Goal: Browse casually

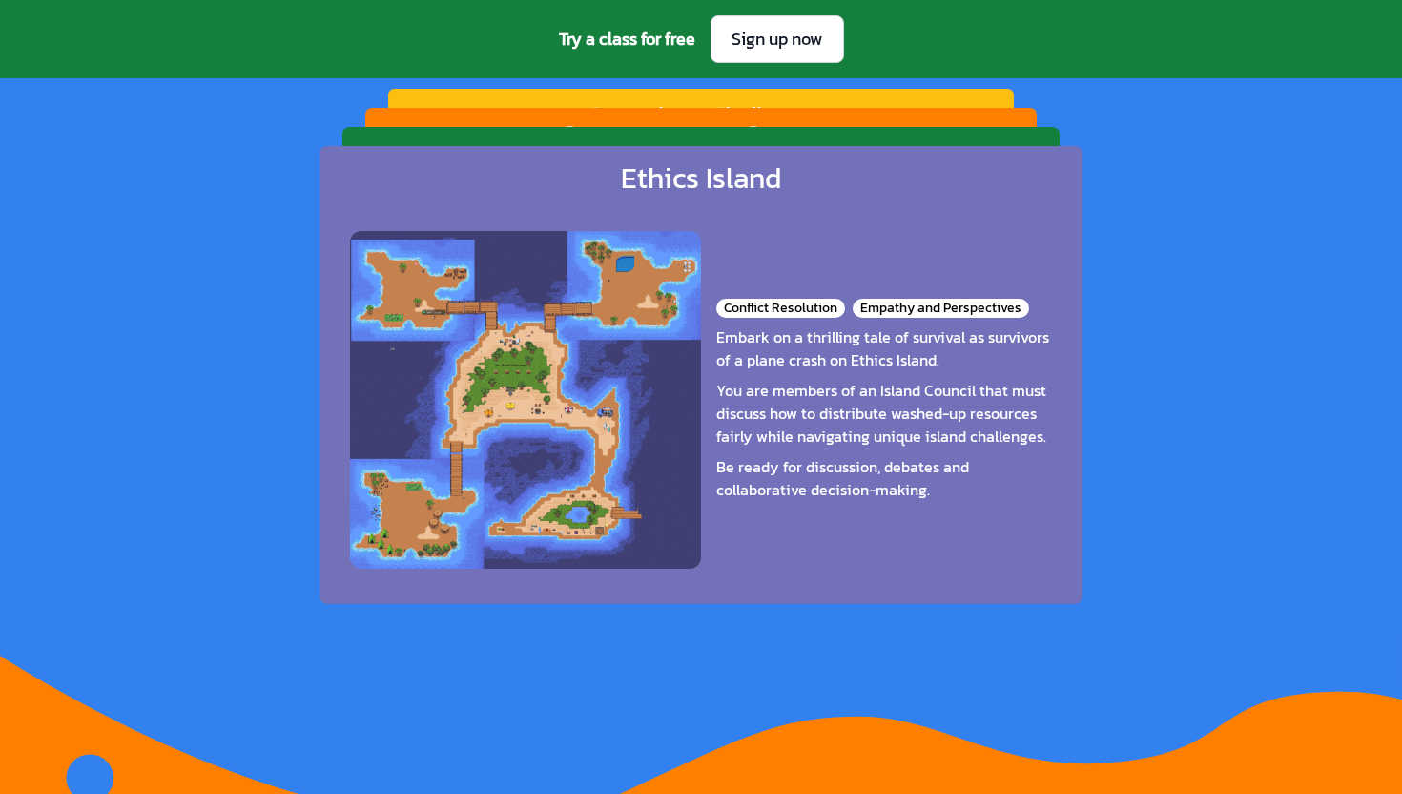
scroll to position [3042, 0]
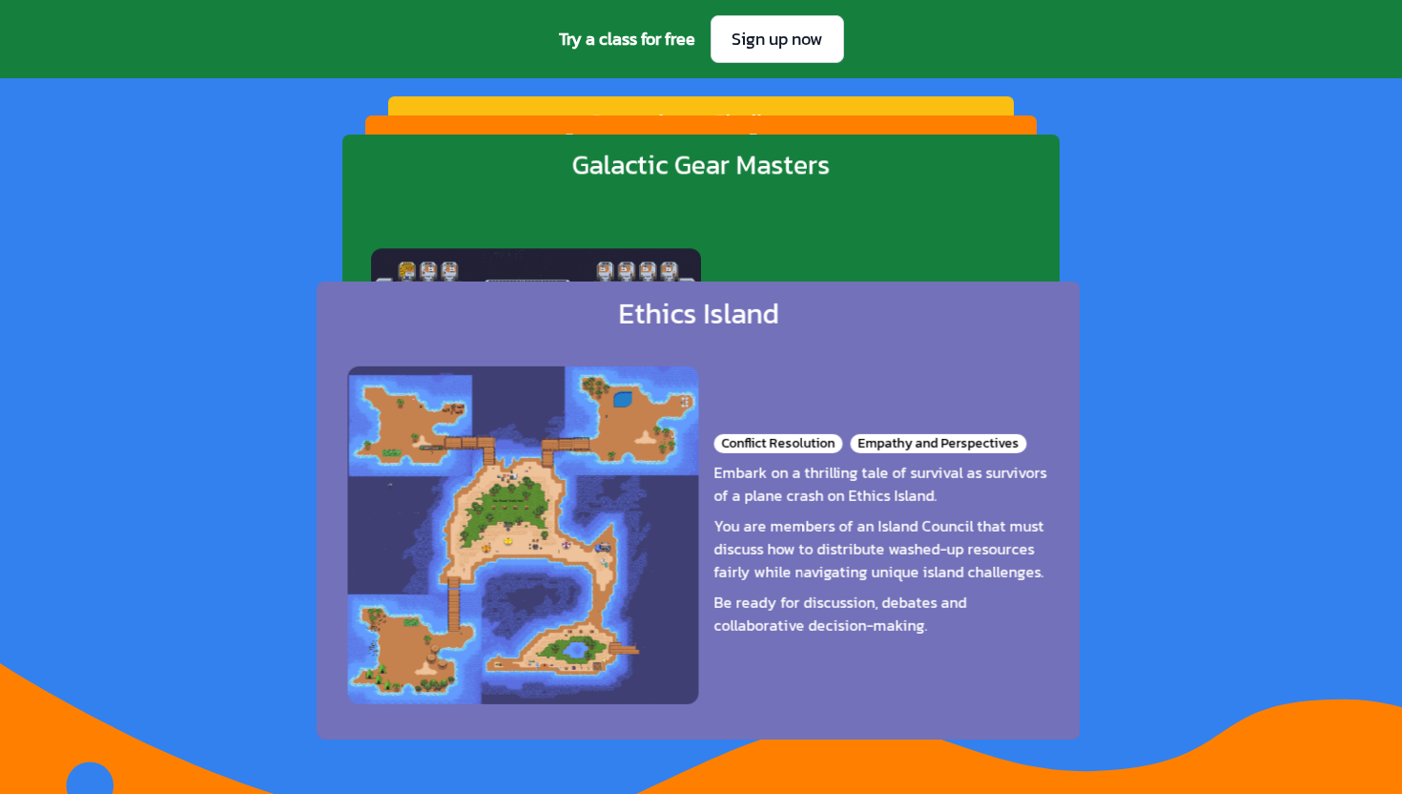
drag, startPoint x: 772, startPoint y: 367, endPoint x: 760, endPoint y: 696, distance: 329.3
click at [760, 696] on div "Conflict Resolution Empathy and Perspectives Embark on a thrilling tale of surv…" at bounding box center [698, 535] width 702 height 378
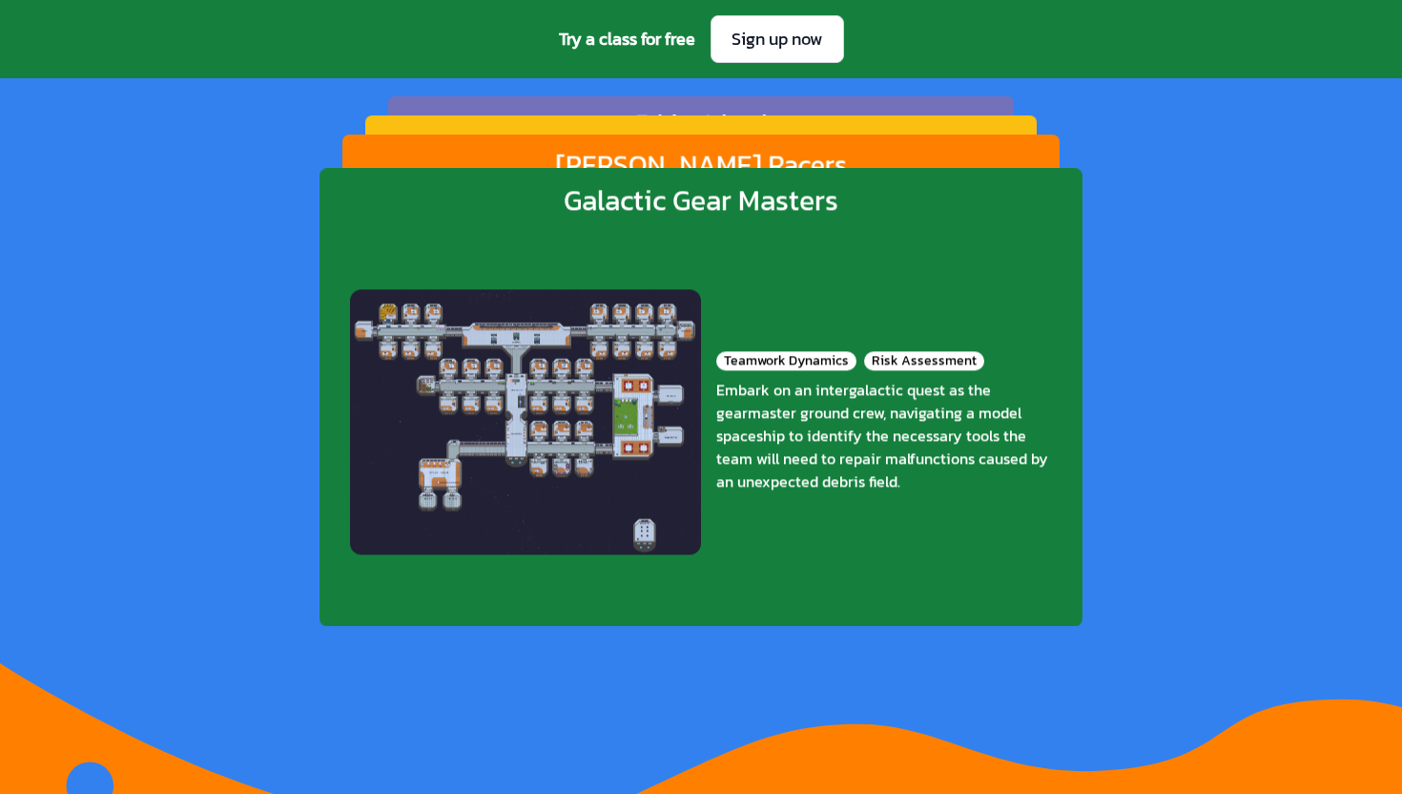
drag, startPoint x: 776, startPoint y: 420, endPoint x: 745, endPoint y: 793, distance: 374.2
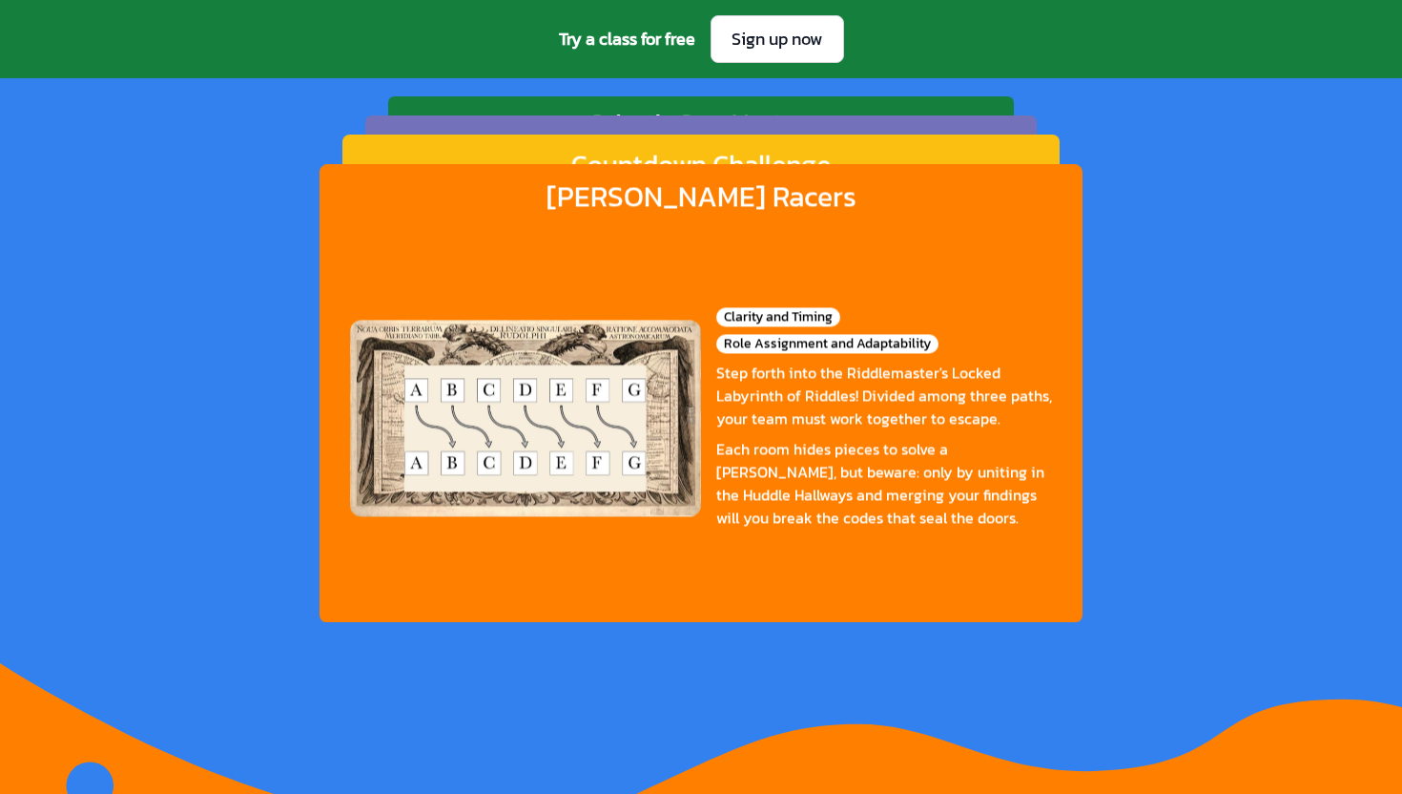
drag, startPoint x: 741, startPoint y: 440, endPoint x: 741, endPoint y: 555, distance: 115.4
click at [741, 522] on div "Each room hides pieces to solve a [PERSON_NAME], but beware: only by uniting in…" at bounding box center [884, 483] width 336 height 92
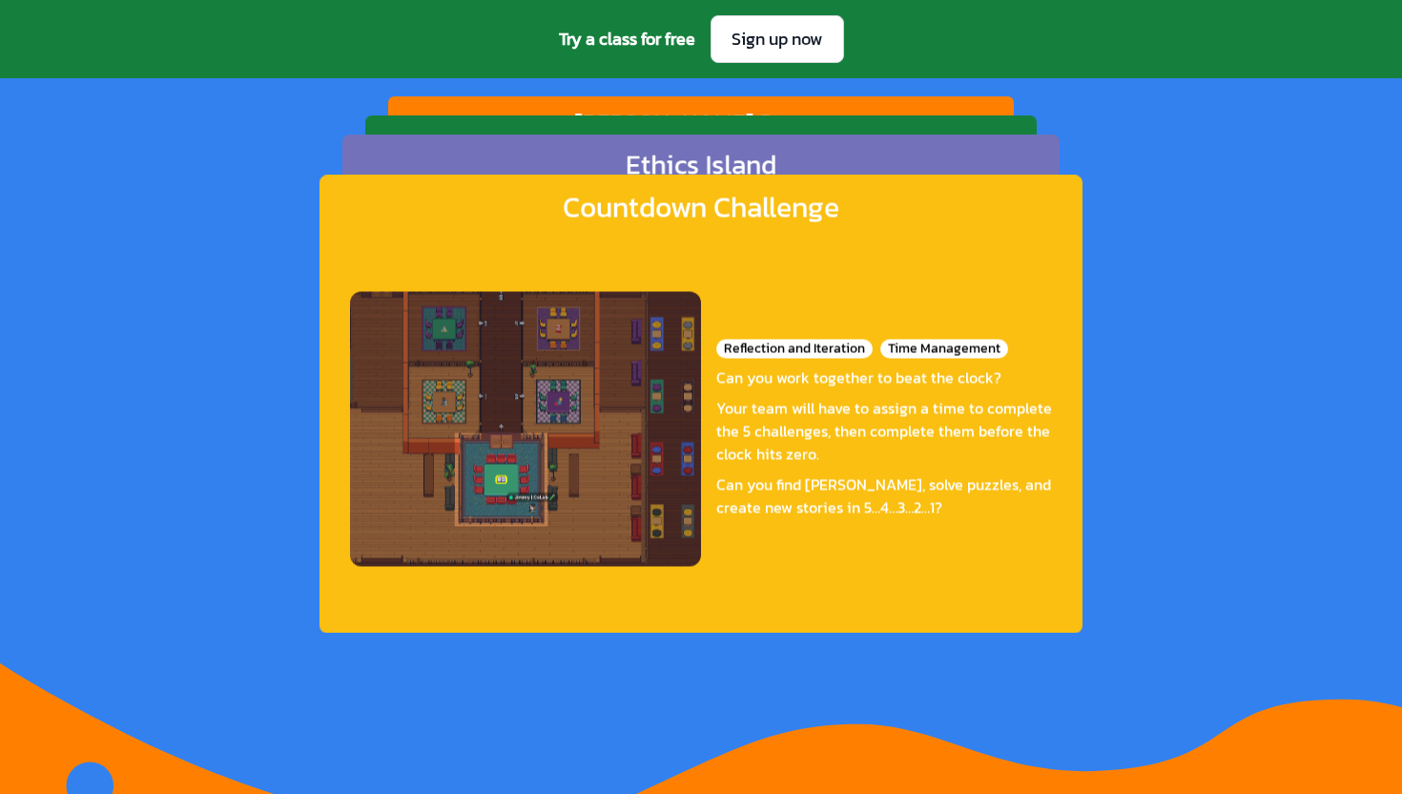
drag, startPoint x: 752, startPoint y: 420, endPoint x: 747, endPoint y: 714, distance: 293.8
click at [748, 618] on div "Reflection and Iteration Time Management Can you work together to beat the cloc…" at bounding box center [701, 429] width 702 height 378
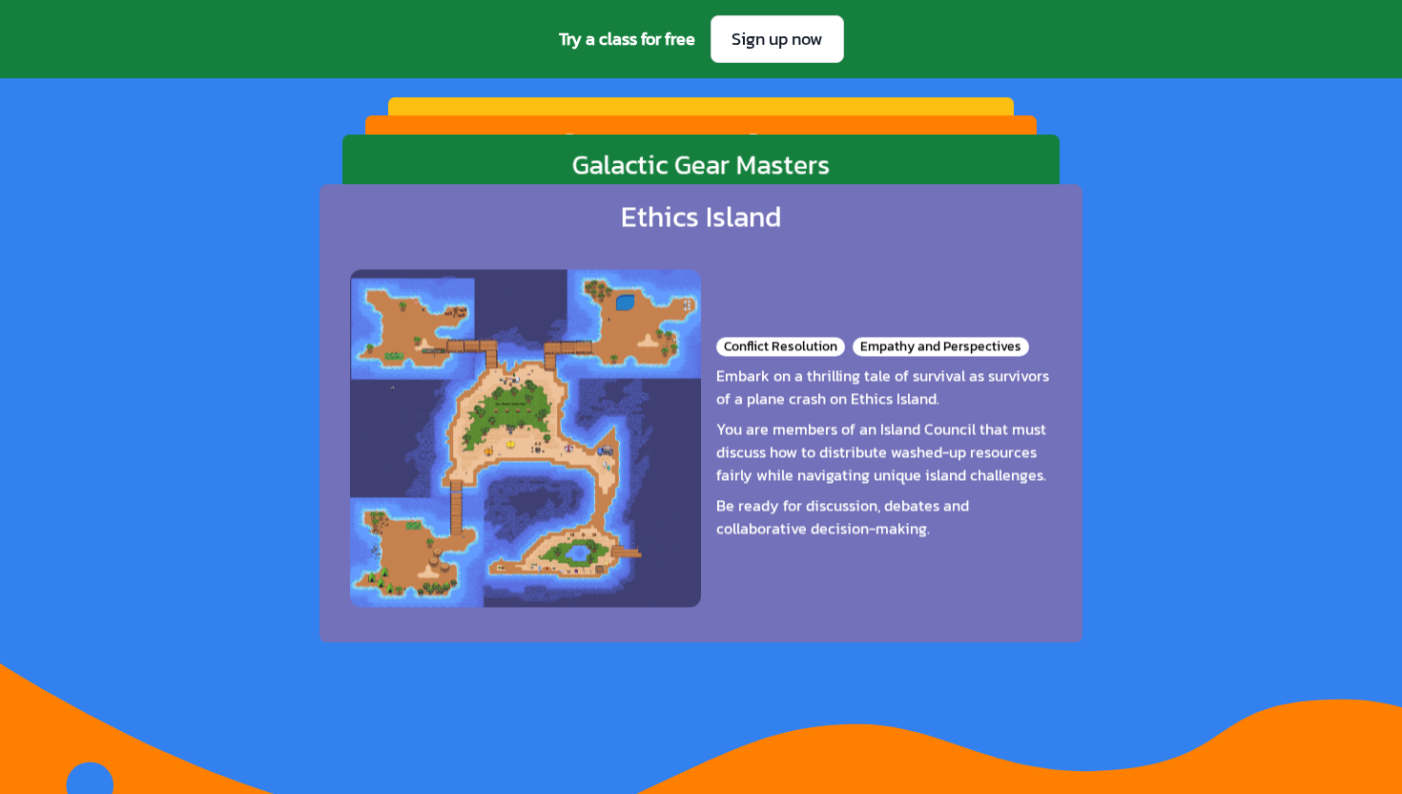
drag, startPoint x: 730, startPoint y: 469, endPoint x: 726, endPoint y: 790, distance: 320.5
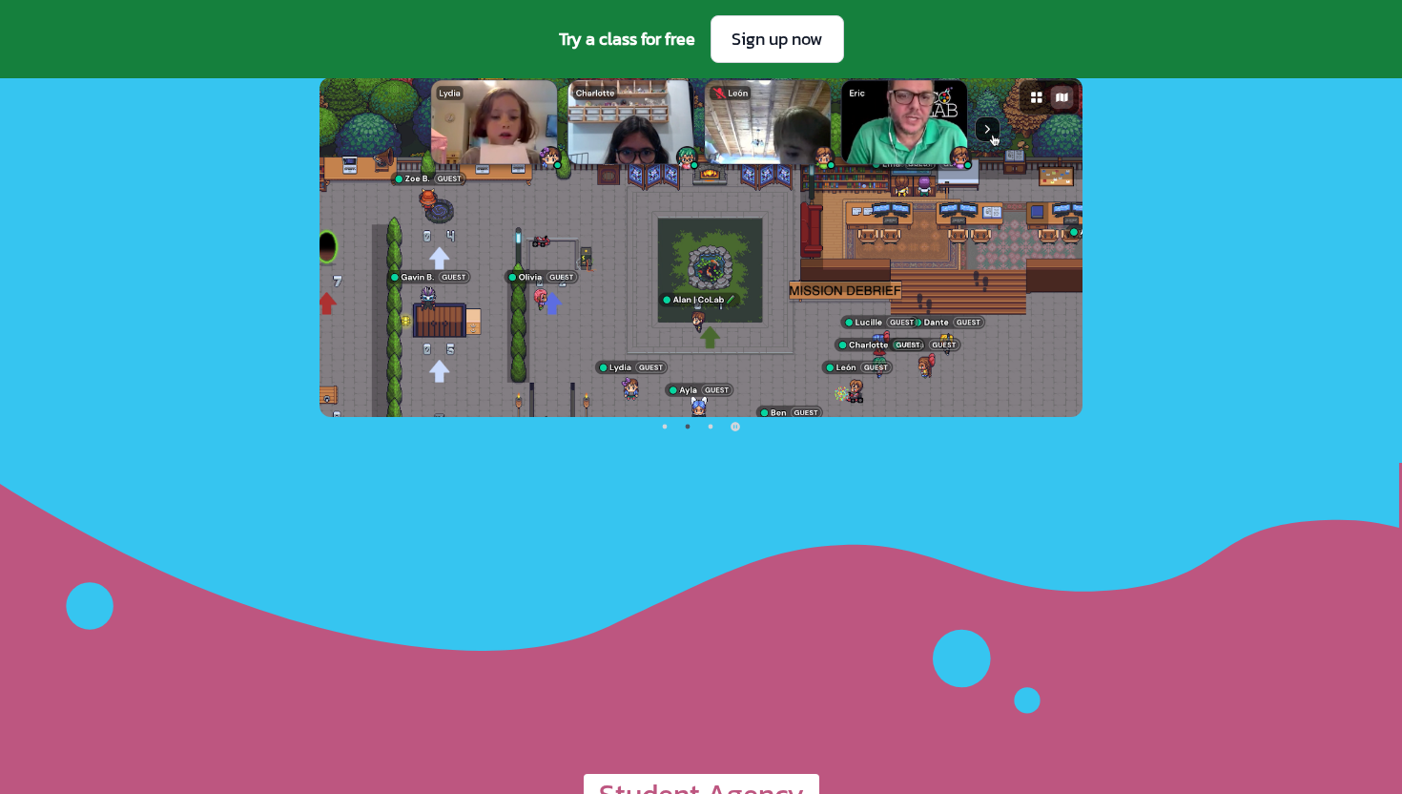
scroll to position [4546, 0]
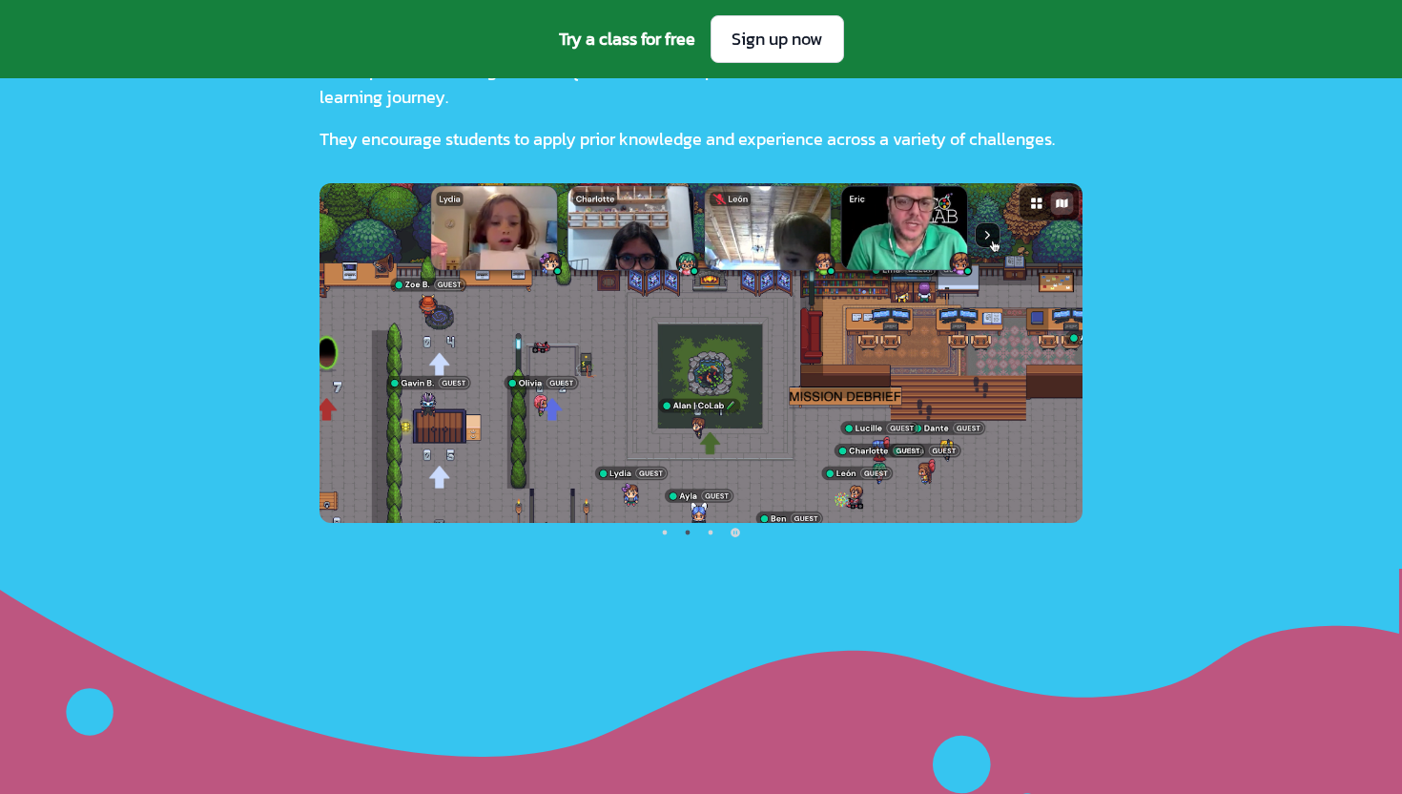
click at [681, 362] on img at bounding box center [701, 353] width 763 height 340
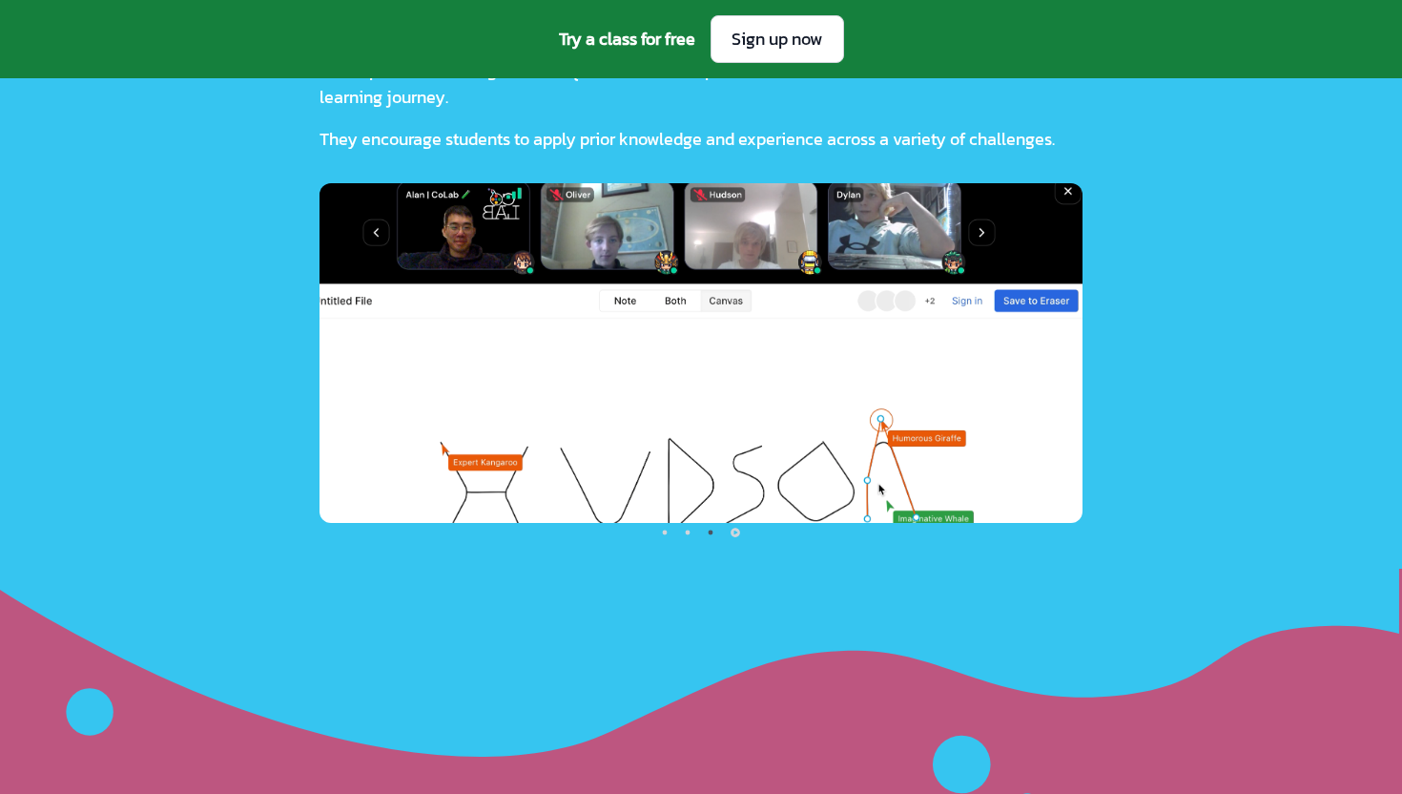
click at [721, 344] on img at bounding box center [701, 353] width 763 height 340
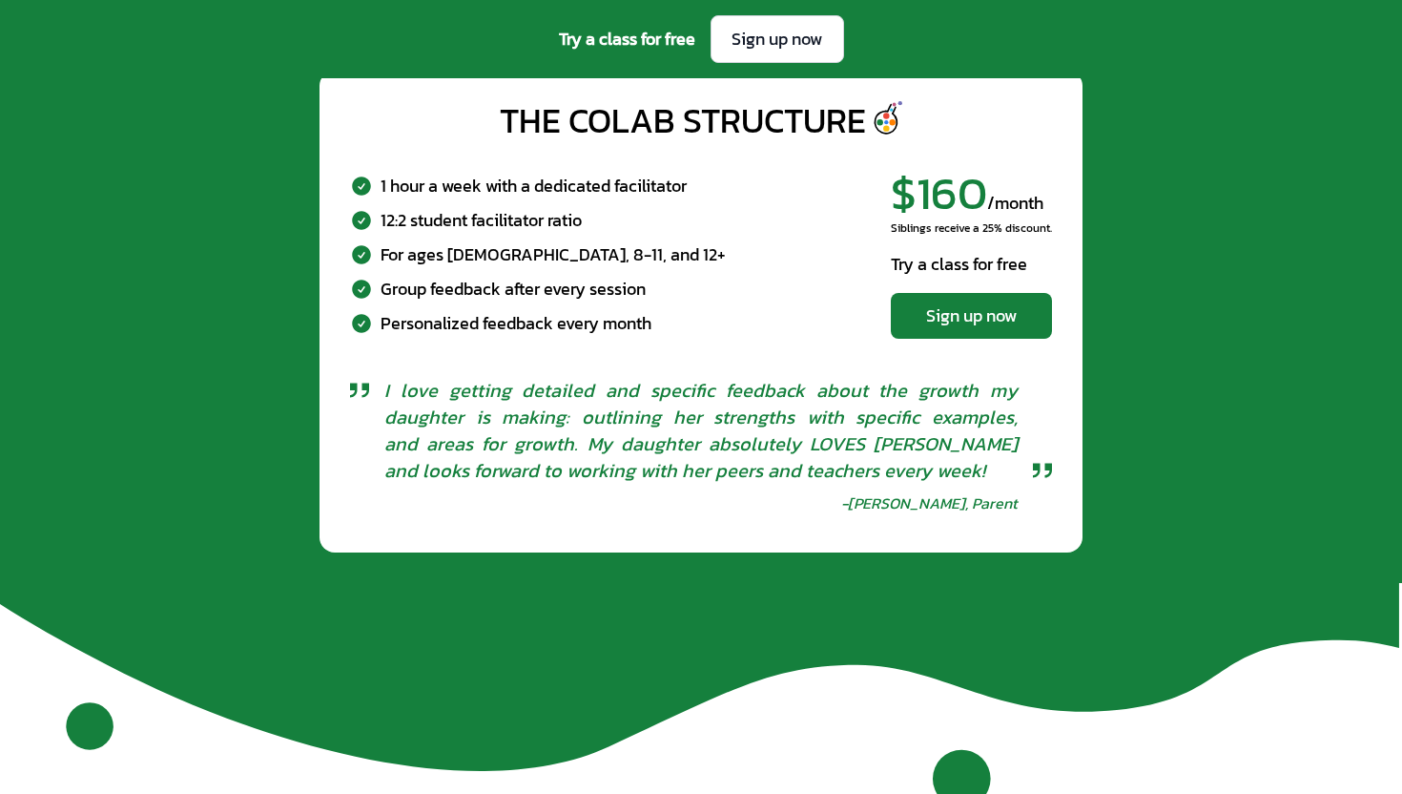
scroll to position [6860, 0]
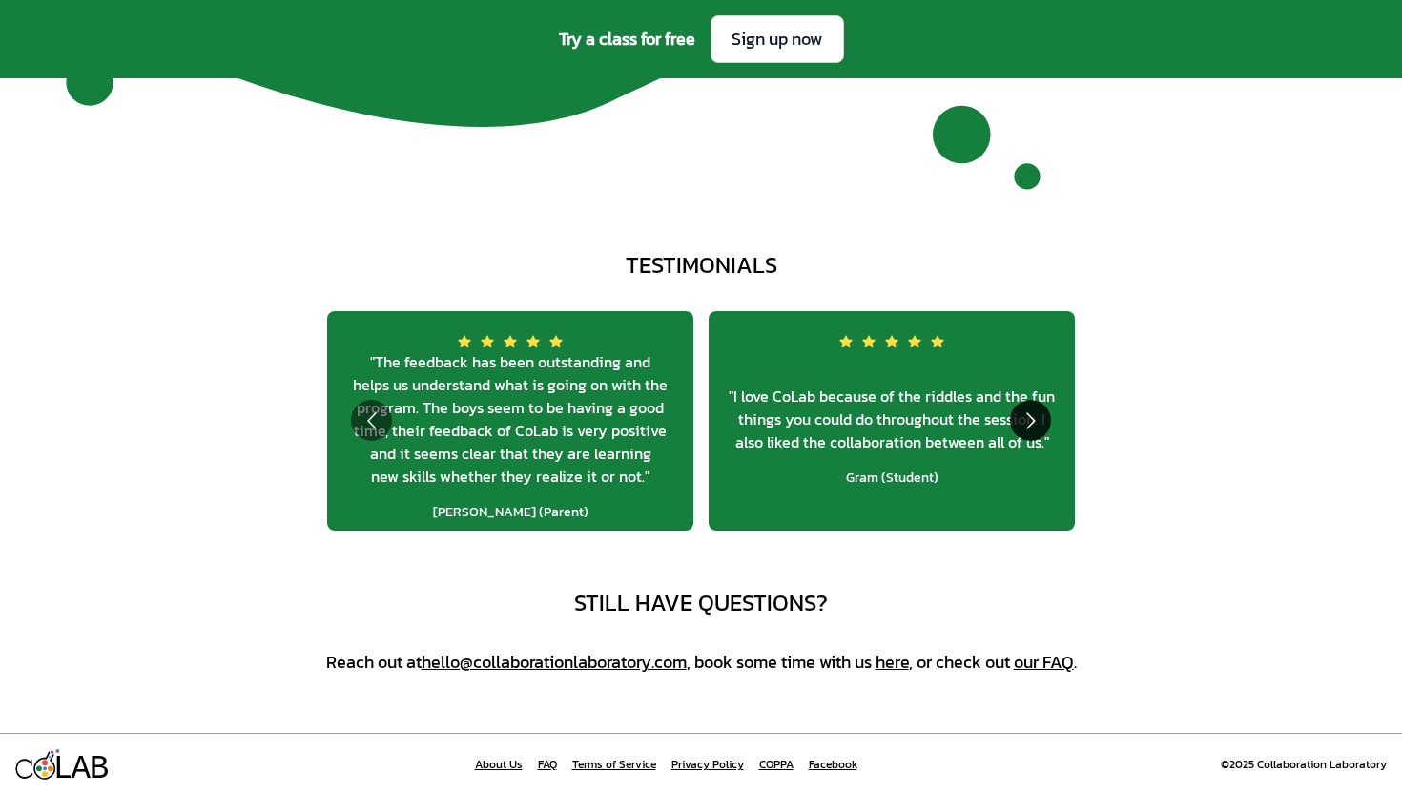
click at [1013, 416] on button "Go to next slide" at bounding box center [1030, 420] width 41 height 41
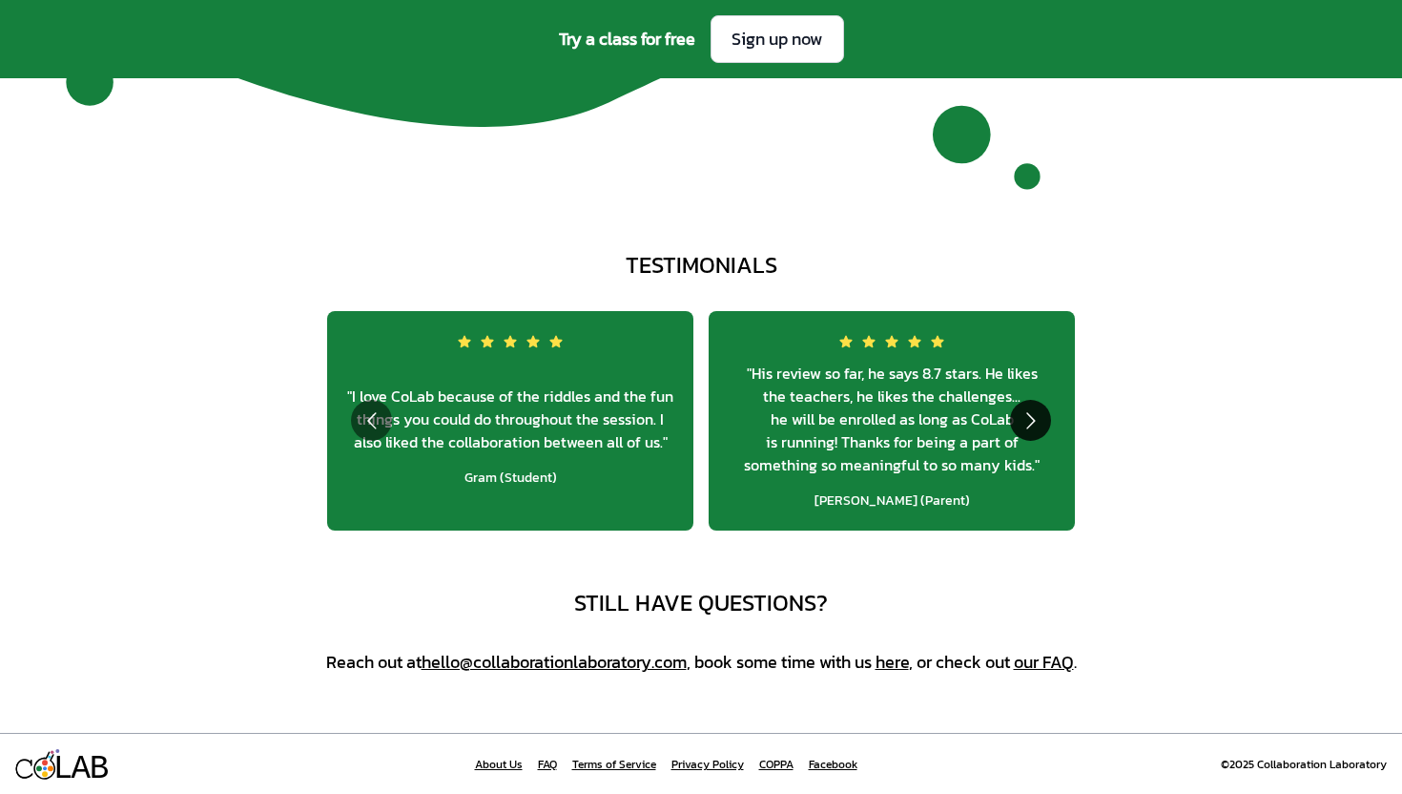
click at [1013, 416] on button "Go to next slide" at bounding box center [1030, 420] width 41 height 41
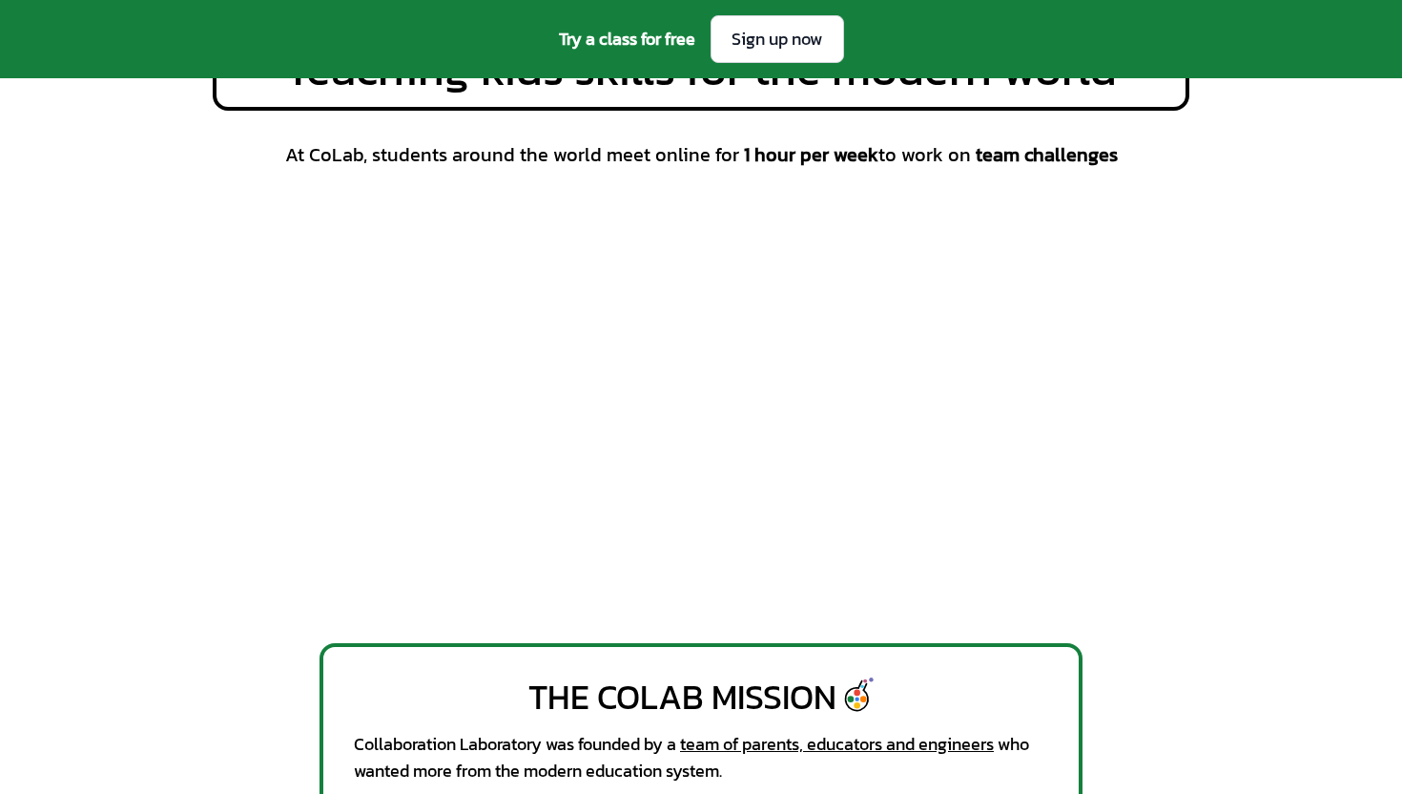
scroll to position [126, 0]
